Goal: Task Accomplishment & Management: Use online tool/utility

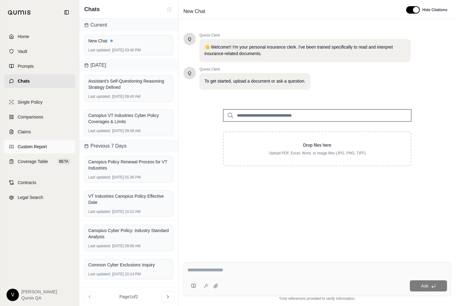
click at [42, 153] on link "Custom Report" at bounding box center [39, 147] width 71 height 14
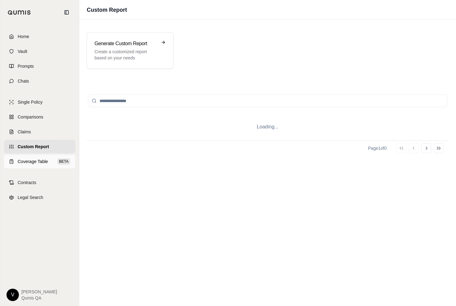
click at [42, 160] on span "Coverage Table" at bounding box center [33, 162] width 30 height 6
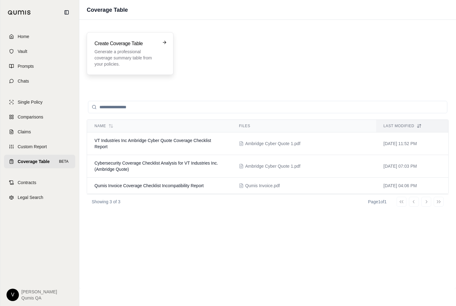
click at [138, 63] on p "Generate a professional coverage summary table from your policies." at bounding box center [125, 58] width 63 height 19
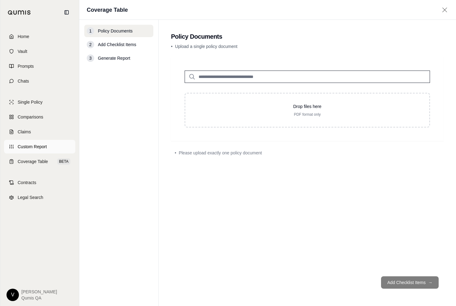
click at [36, 147] on span "Custom Report" at bounding box center [32, 147] width 29 height 6
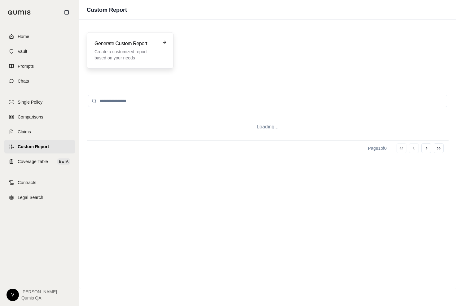
click at [138, 46] on h3 "Generate Custom Report" at bounding box center [125, 43] width 63 height 7
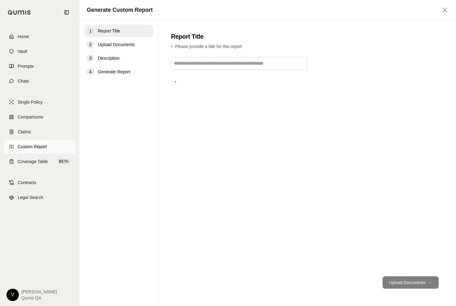
click at [29, 150] on link "Custom Report" at bounding box center [39, 147] width 71 height 14
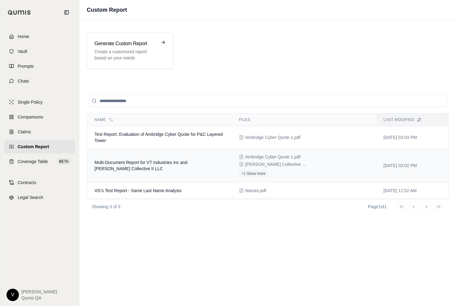
click at [107, 164] on span "Multi-Document Report for VT Industries Inc and [PERSON_NAME] Collective II LLC" at bounding box center [140, 165] width 93 height 11
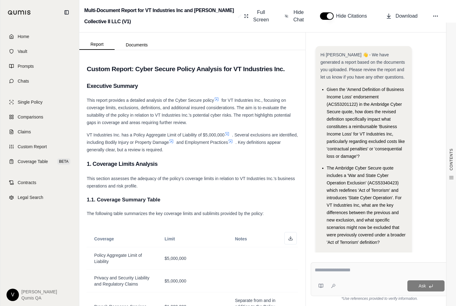
scroll to position [13, 0]
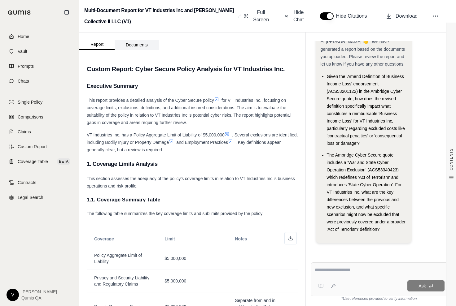
click at [138, 47] on button "Documents" at bounding box center [137, 45] width 44 height 10
